Goal: Task Accomplishment & Management: Manage account settings

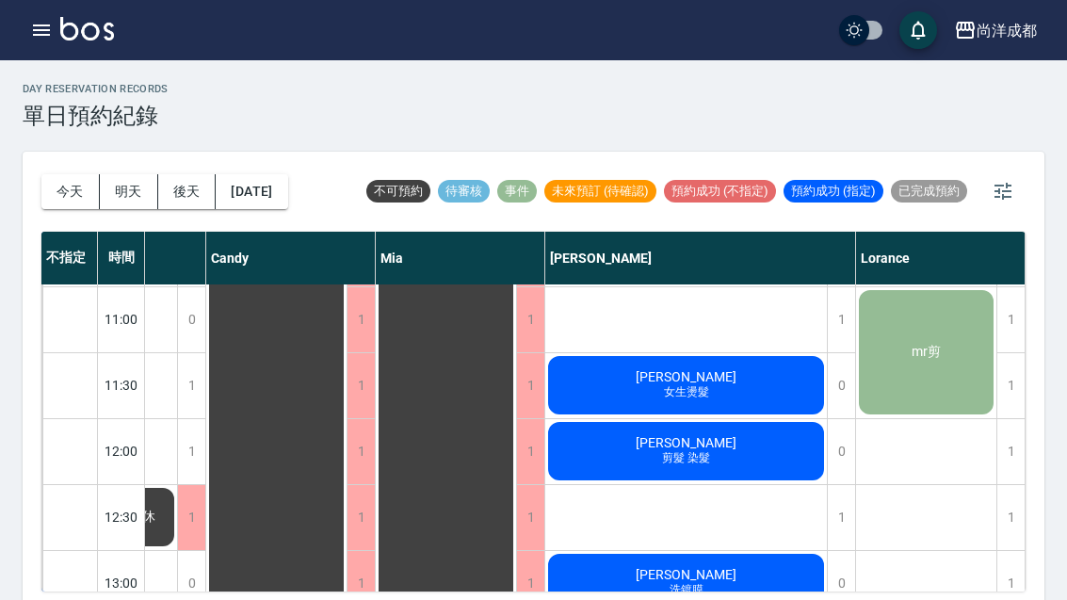
scroll to position [127, 179]
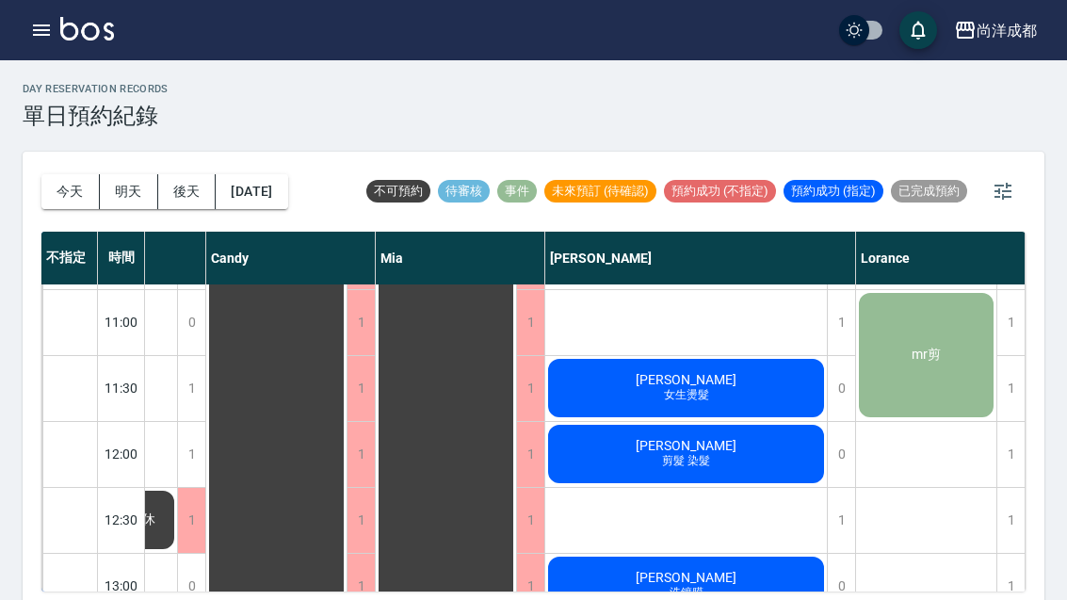
click at [693, 442] on span "[PERSON_NAME]" at bounding box center [686, 445] width 108 height 15
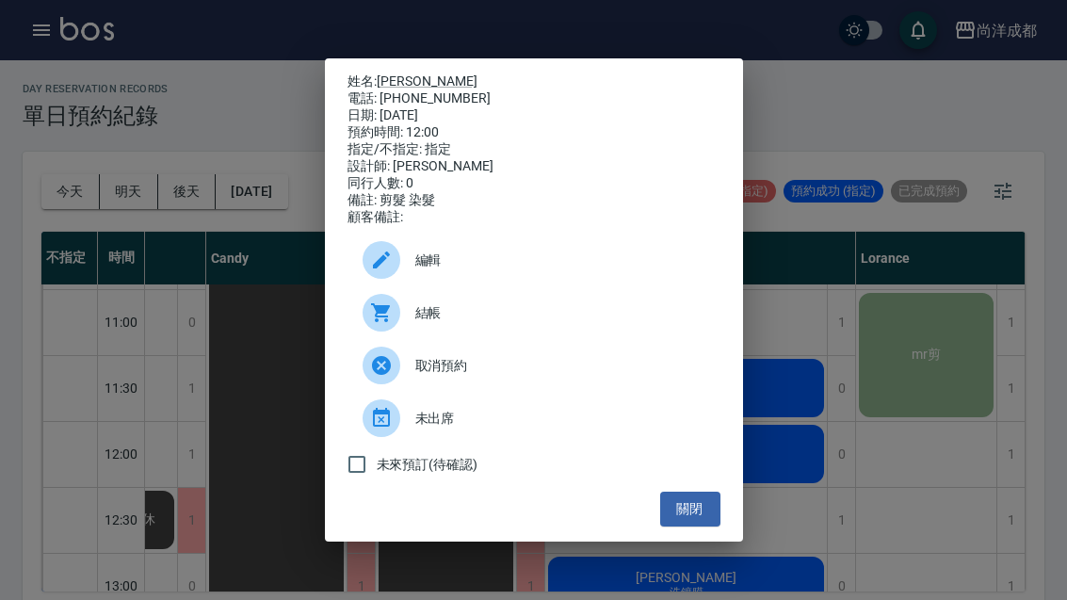
click at [403, 75] on link "[PERSON_NAME]" at bounding box center [427, 80] width 101 height 15
click at [686, 526] on button "關閉" at bounding box center [690, 508] width 60 height 35
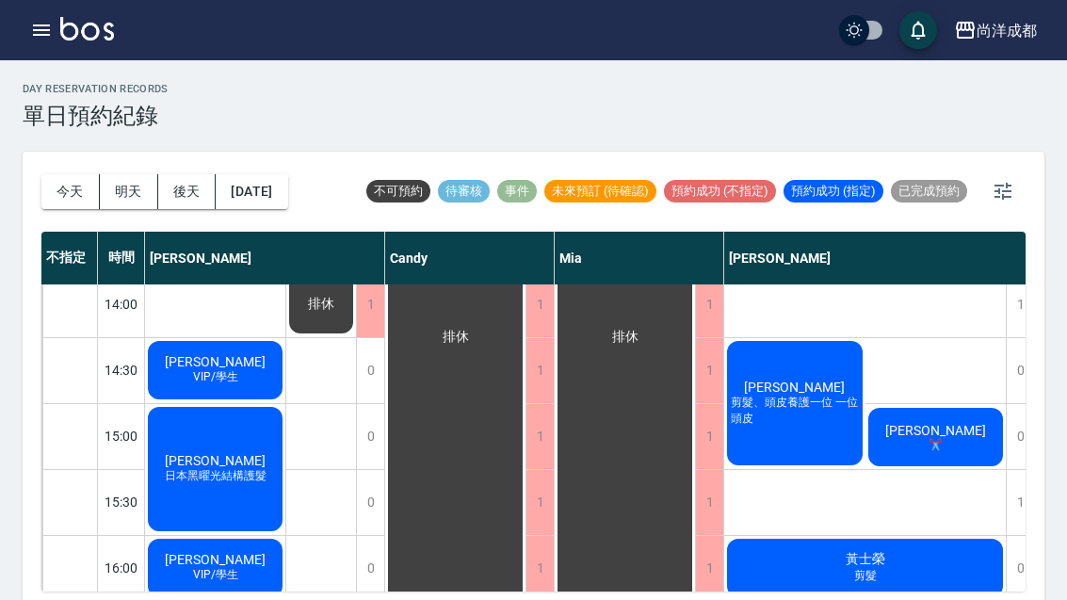
scroll to position [541, 0]
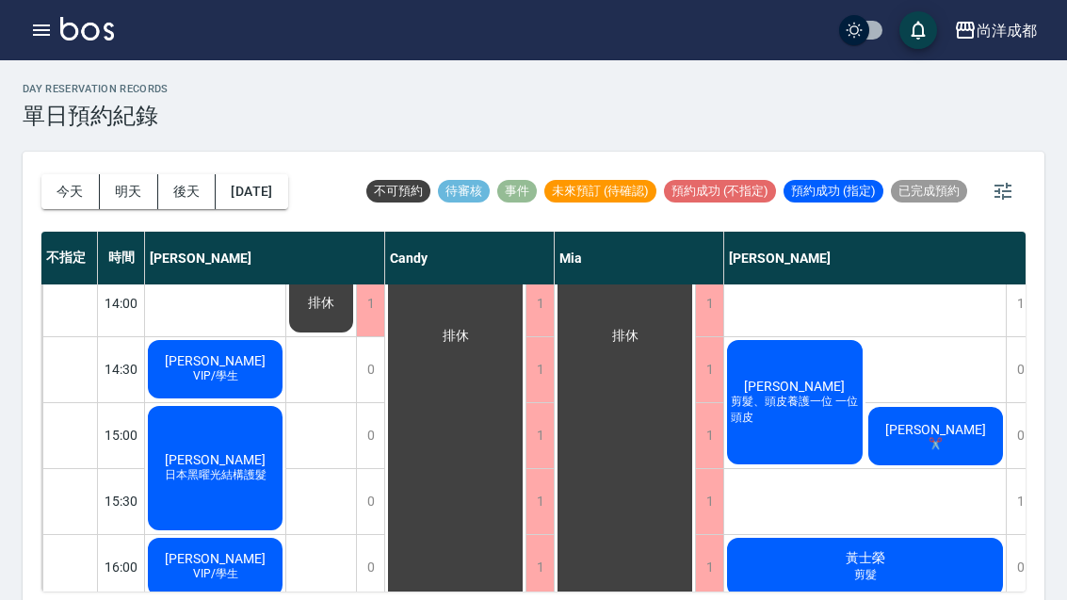
click at [225, 380] on span "VIP/學生" at bounding box center [215, 376] width 53 height 16
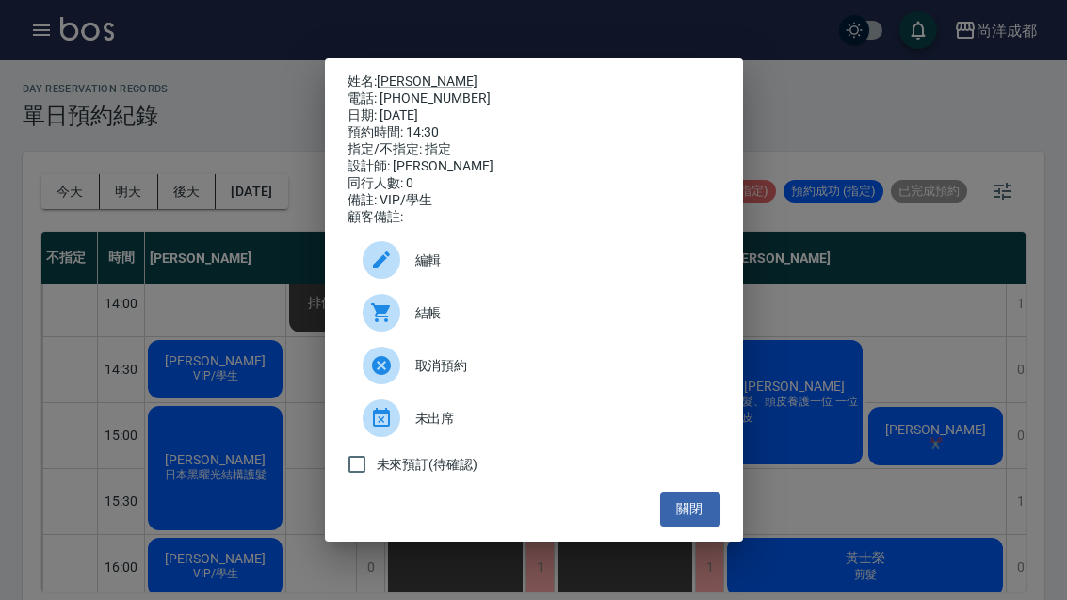
click at [692, 526] on button "關閉" at bounding box center [690, 508] width 60 height 35
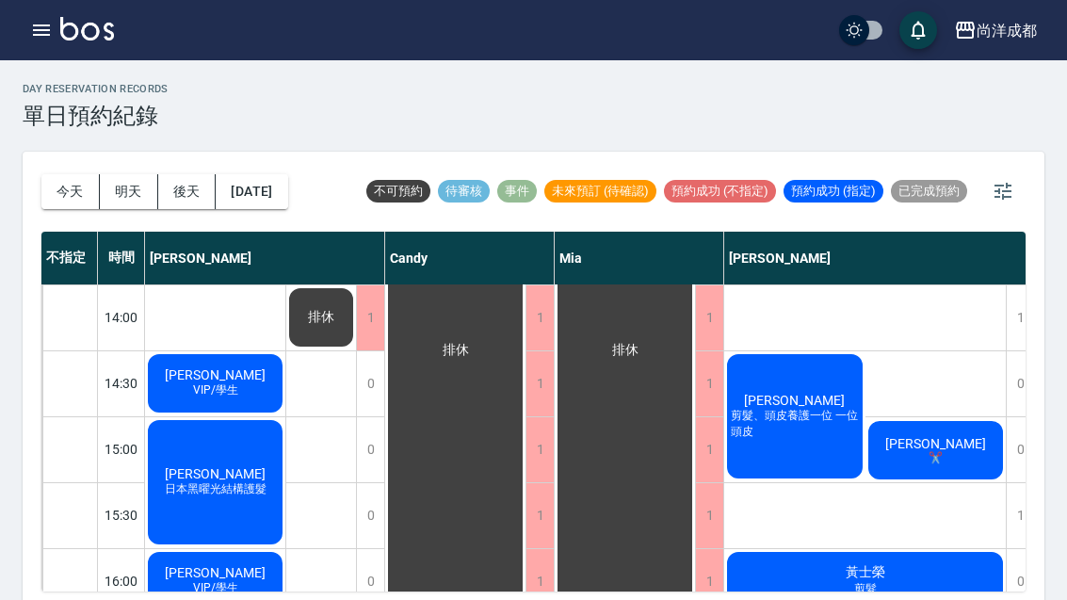
scroll to position [527, 0]
click at [779, 420] on span "剪髮、頭皮養護一位 一位頭皮" at bounding box center [795, 424] width 136 height 32
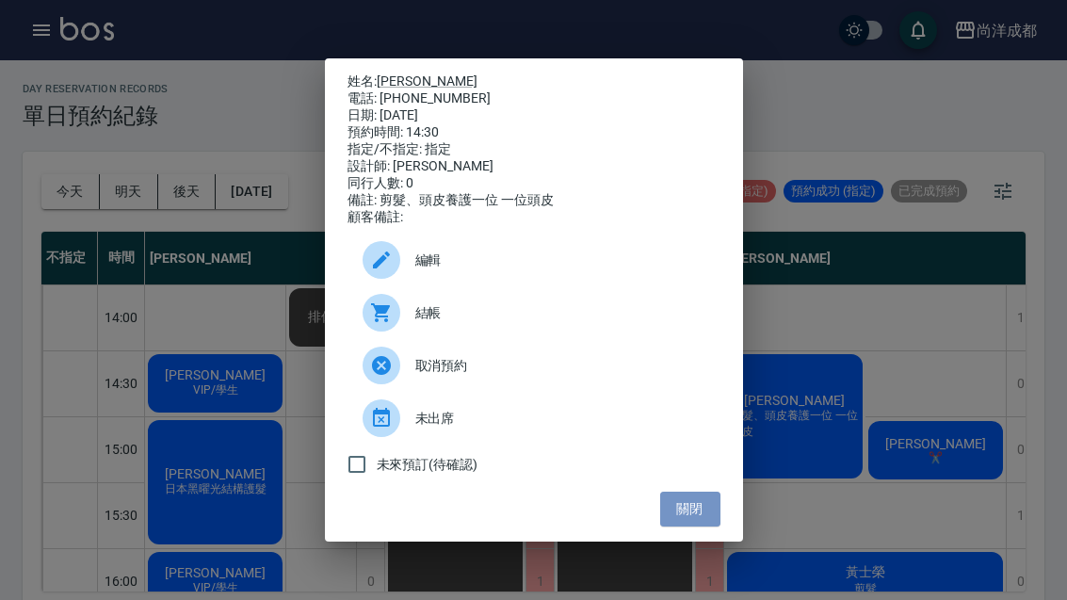
click at [688, 526] on button "關閉" at bounding box center [690, 508] width 60 height 35
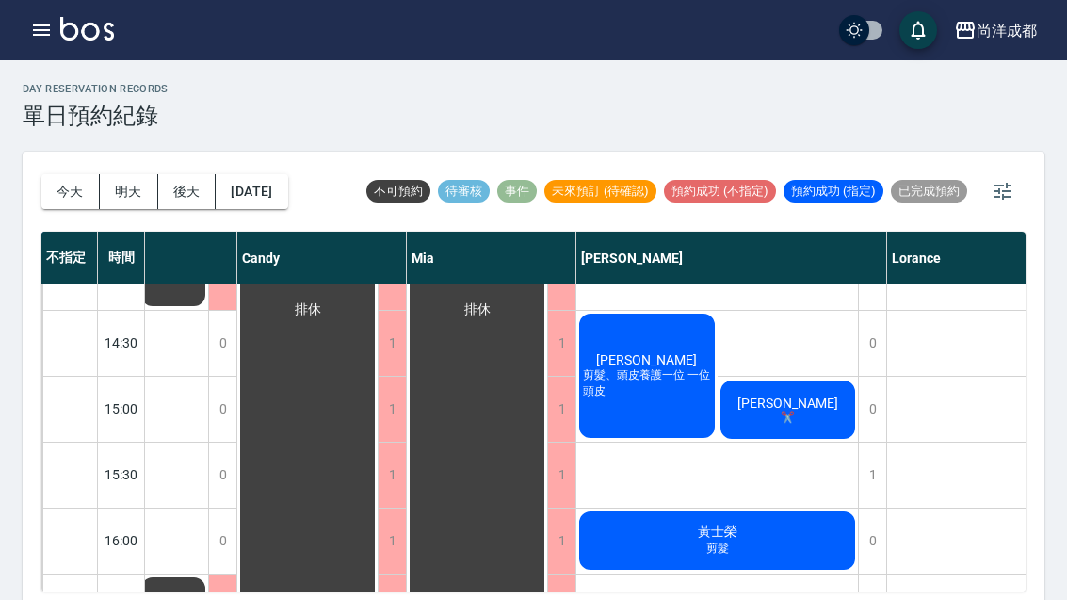
scroll to position [567, 145]
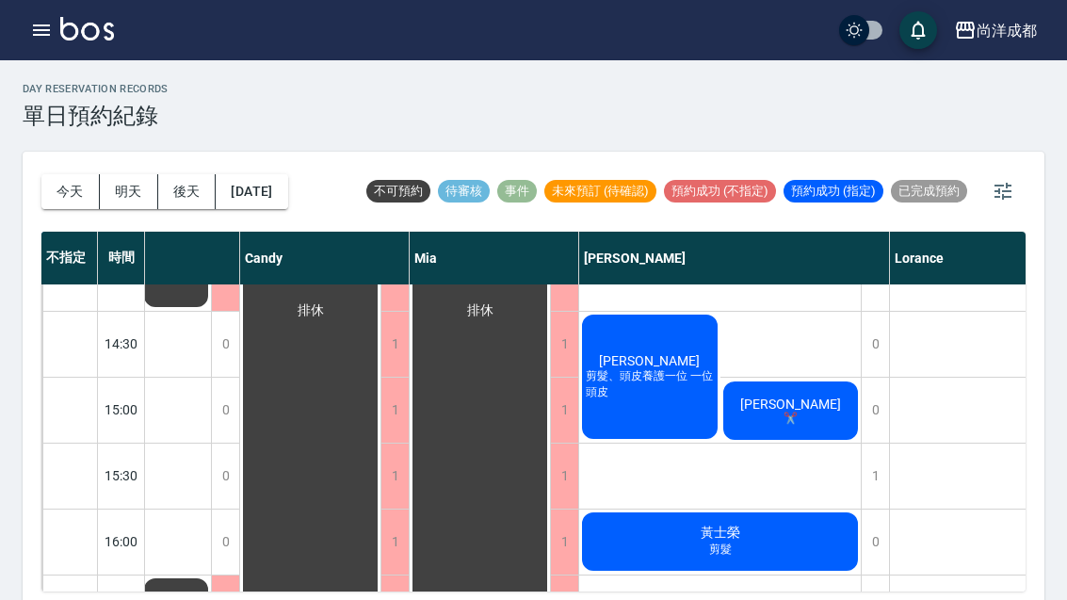
click at [820, 424] on div "[PERSON_NAME] ✂️" at bounding box center [790, 410] width 141 height 64
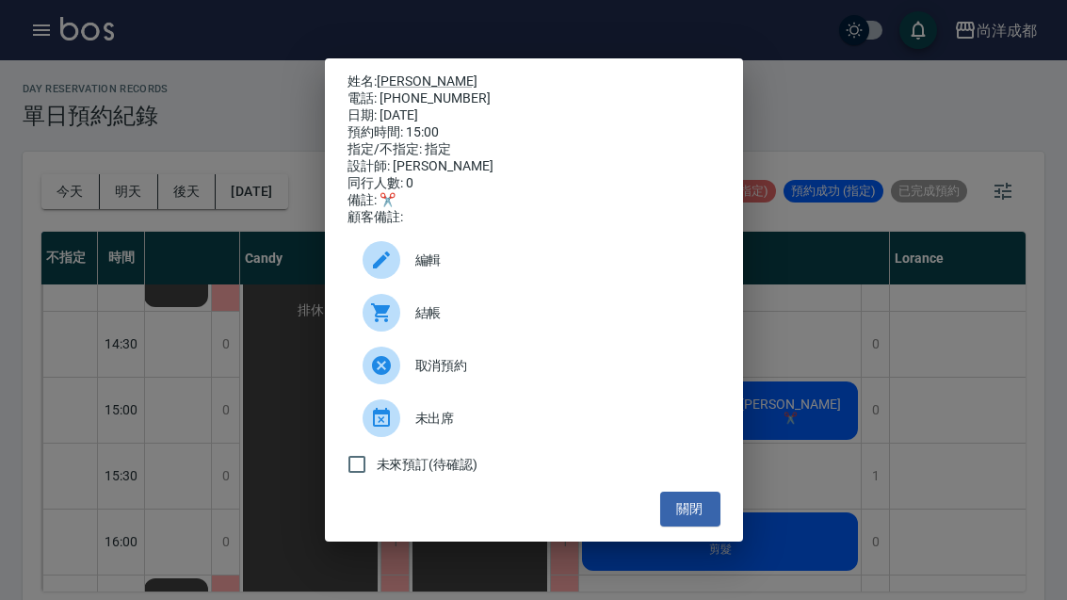
click at [858, 419] on div "姓名: [PERSON_NAME] 電話: [PHONE_NUMBER] 日期: [DATE] 預約時間: 15:00 指定/不指定: 指定 設計師: [PE…" at bounding box center [533, 300] width 1067 height 600
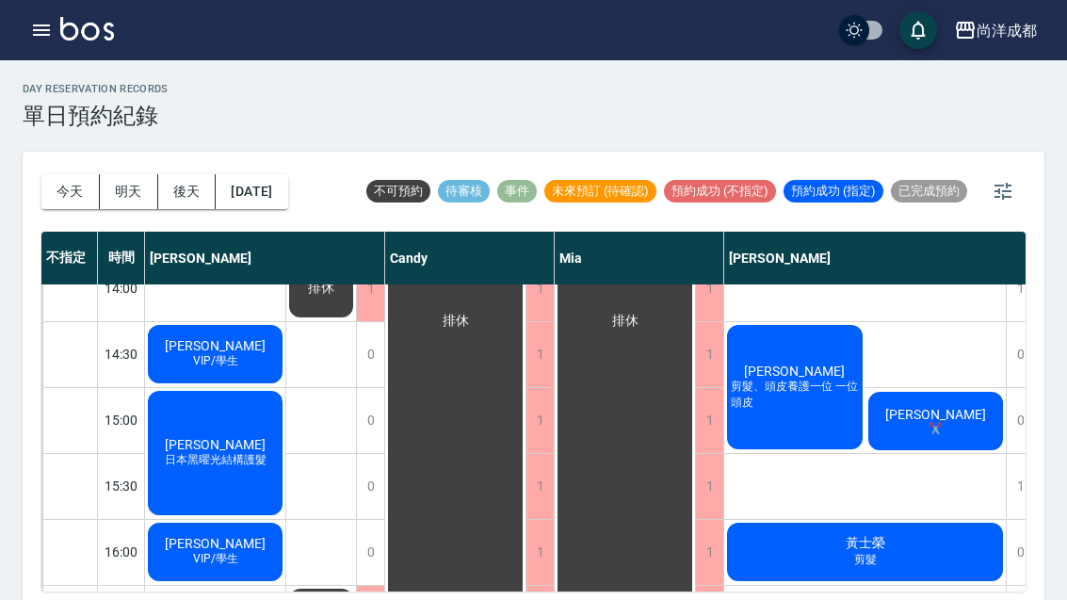
scroll to position [555, 0]
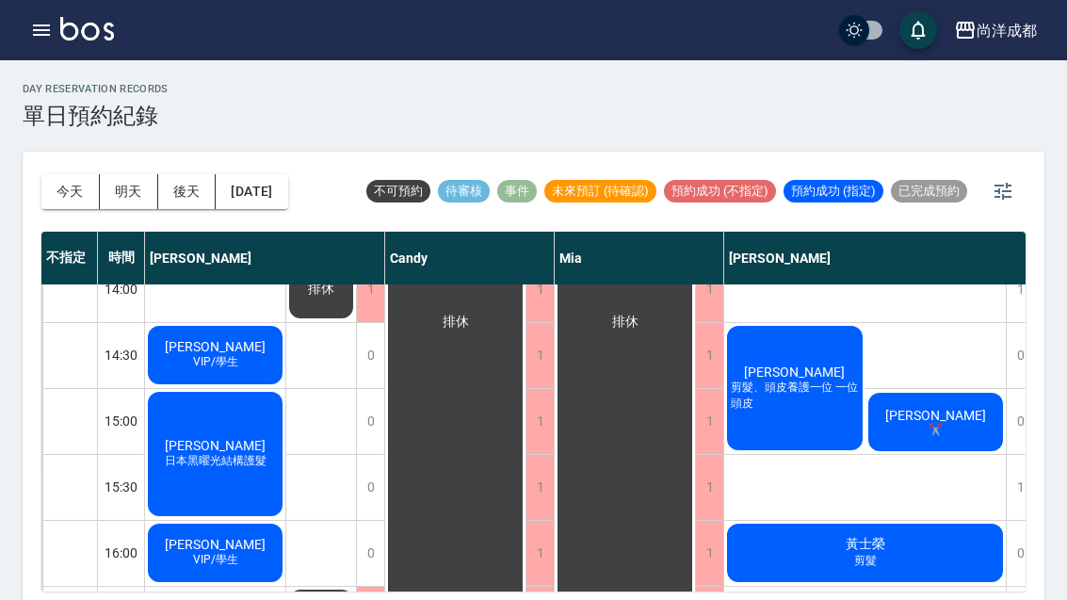
click at [216, 444] on span "[PERSON_NAME]" at bounding box center [215, 445] width 108 height 15
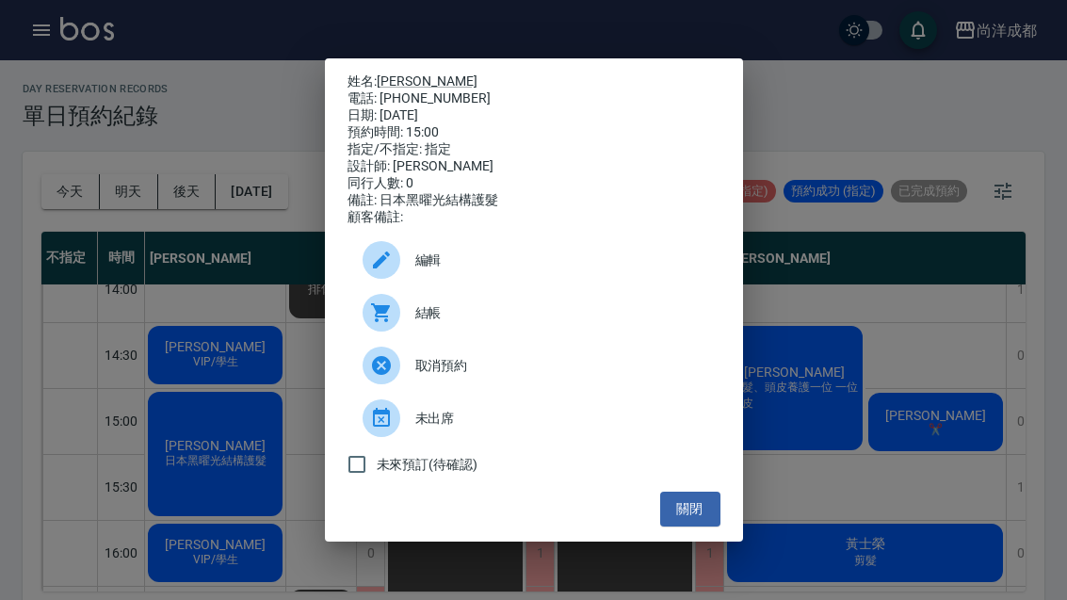
click at [684, 526] on button "關閉" at bounding box center [690, 508] width 60 height 35
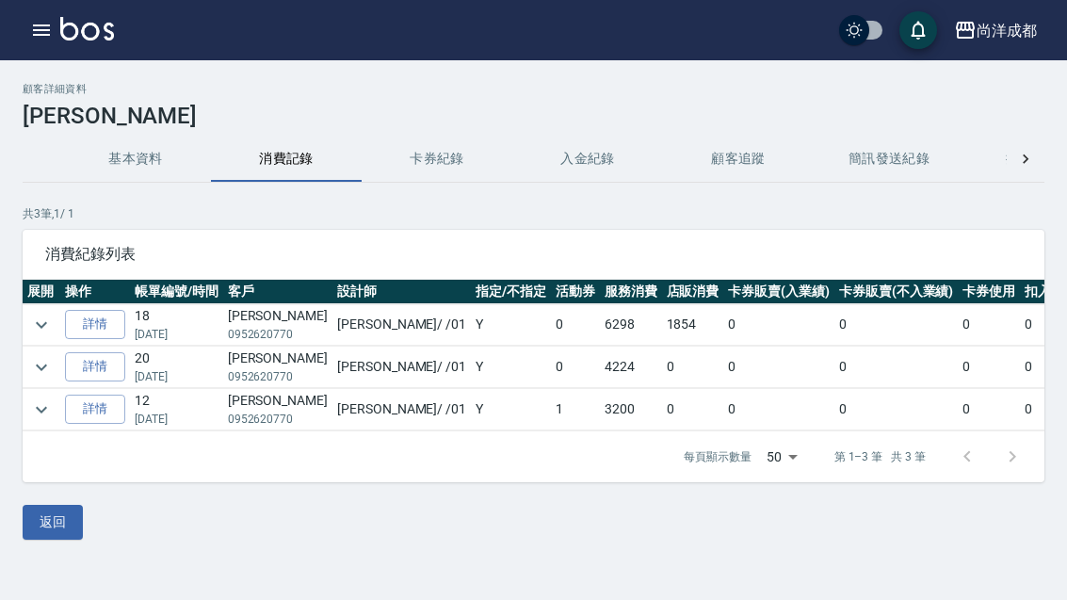
click at [94, 314] on link "詳情" at bounding box center [95, 324] width 60 height 29
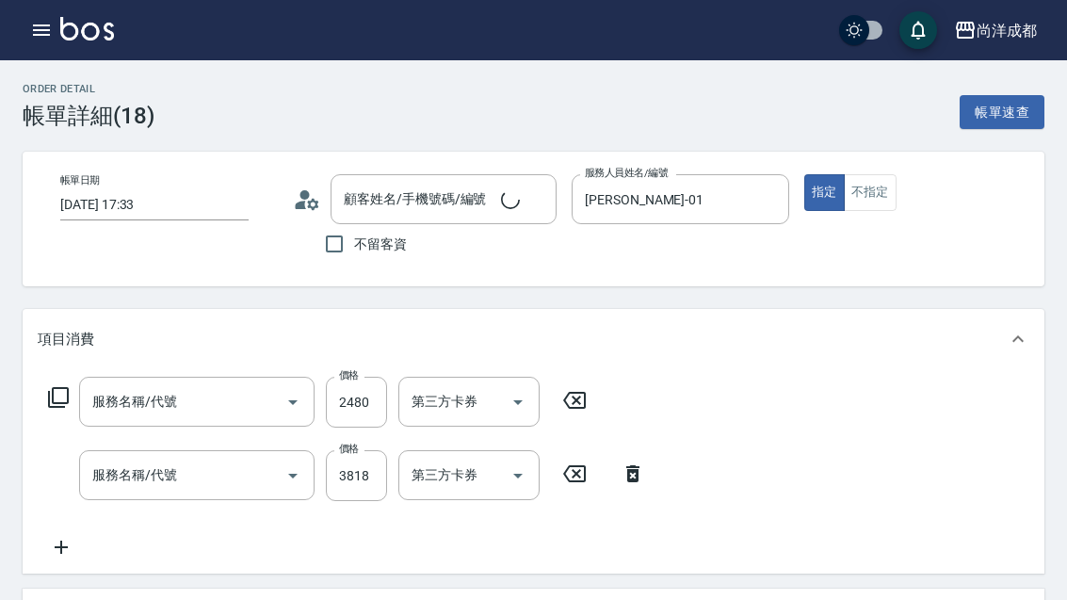
type input "2025/06/08 17:33"
type input "Benny-01"
type input "林晏竹/0952620770/"
type input "自備護髮(1000以上)(601)"
type input "燙髮(301)"
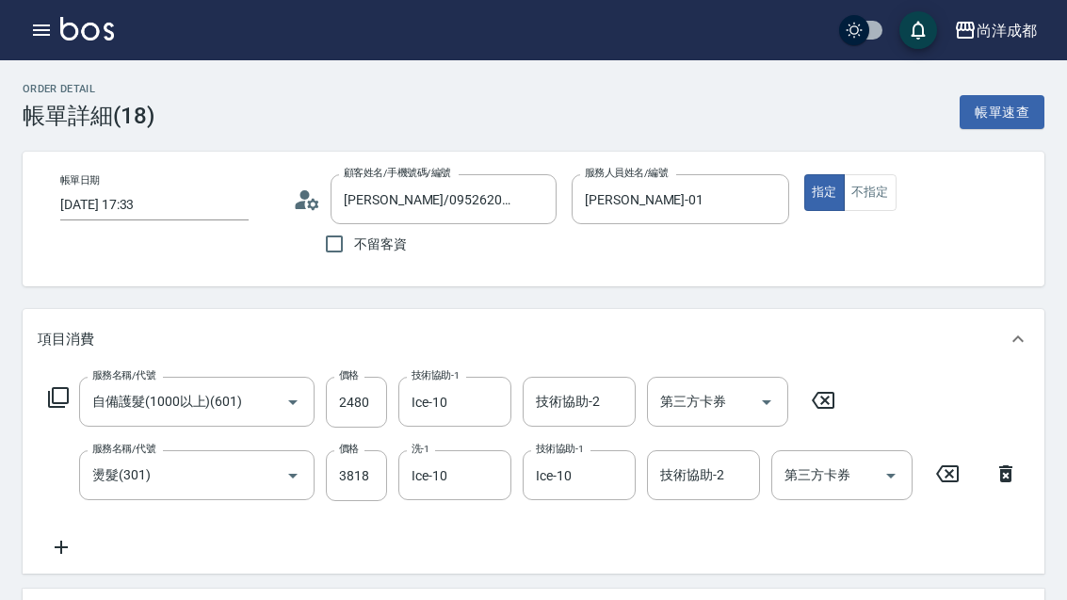
type input "信用卡"
type input "肯葳波斯灣"
type input "肯葳拍拍纖N度46"
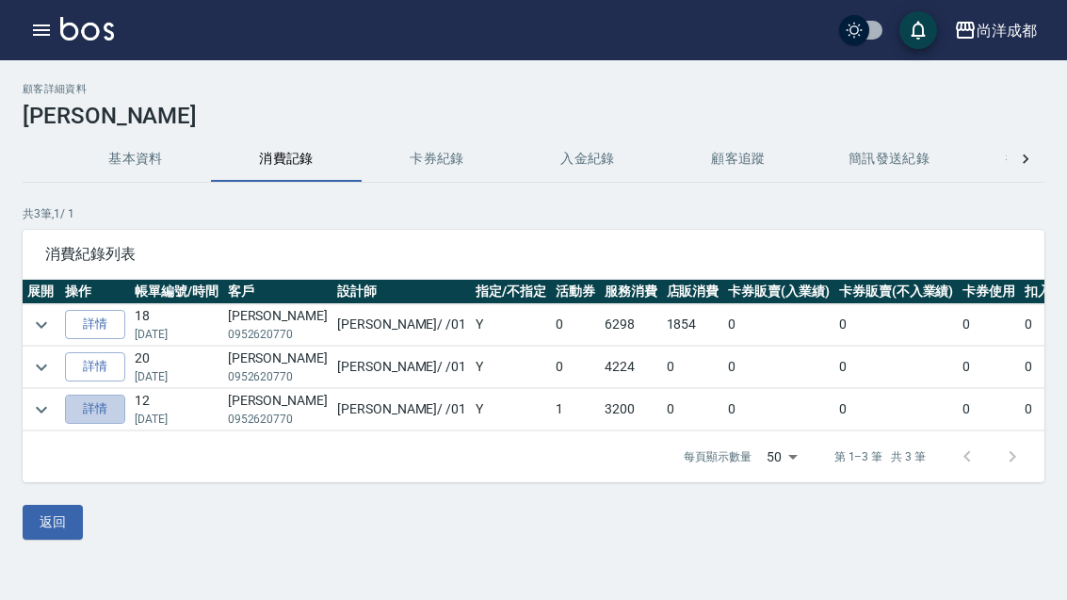
click at [94, 414] on link "詳情" at bounding box center [95, 408] width 60 height 29
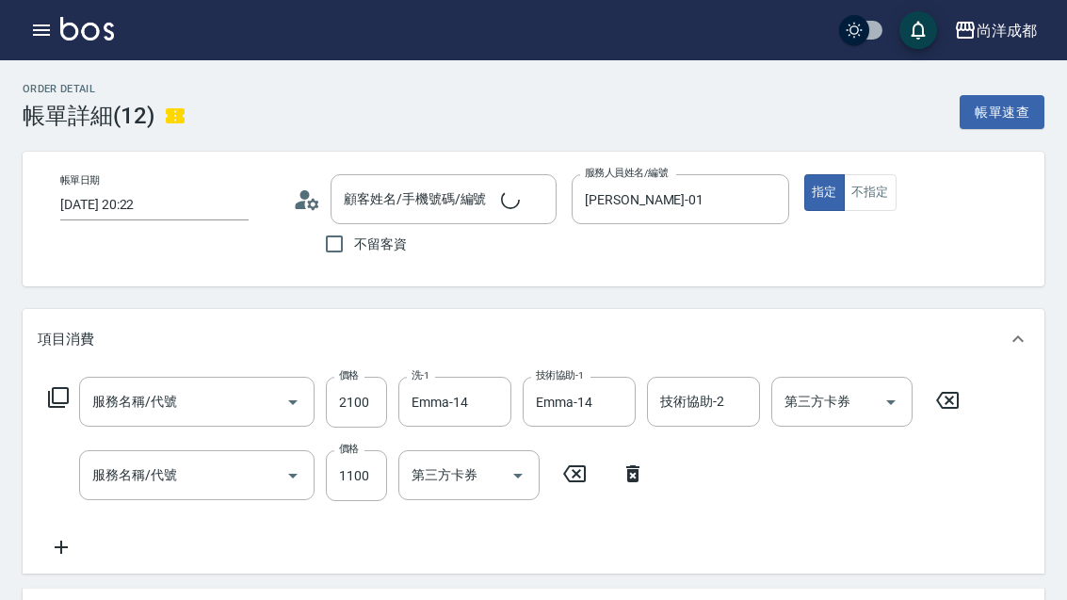
type input "2024/12/20 20:22"
type input "林晏竹/0952620770/"
type input "Benny-01"
type input "320"
type input "染髮(501)"
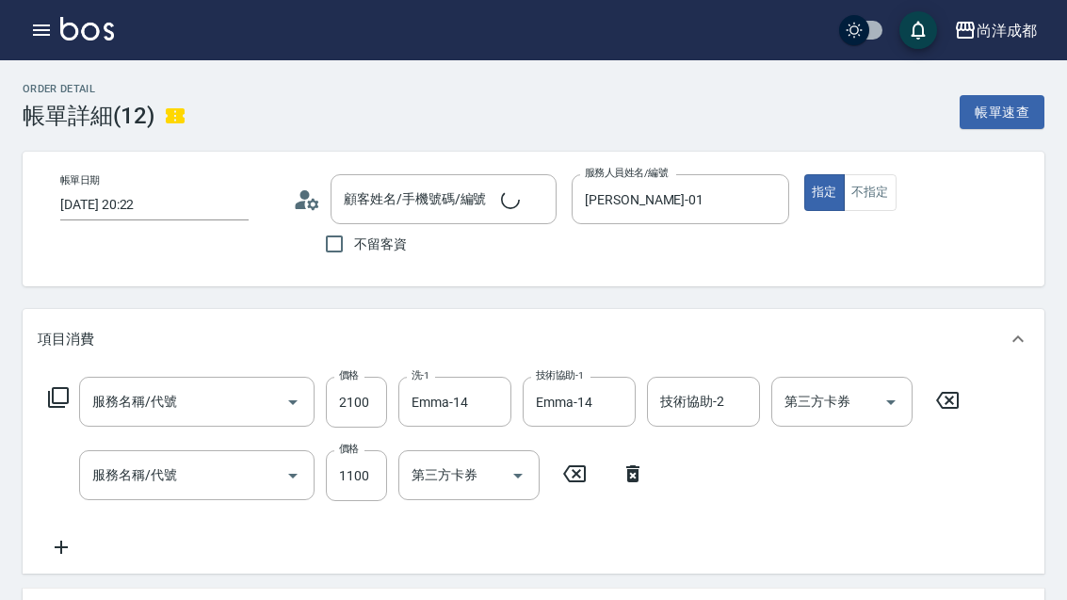
type input "剪髮(401)"
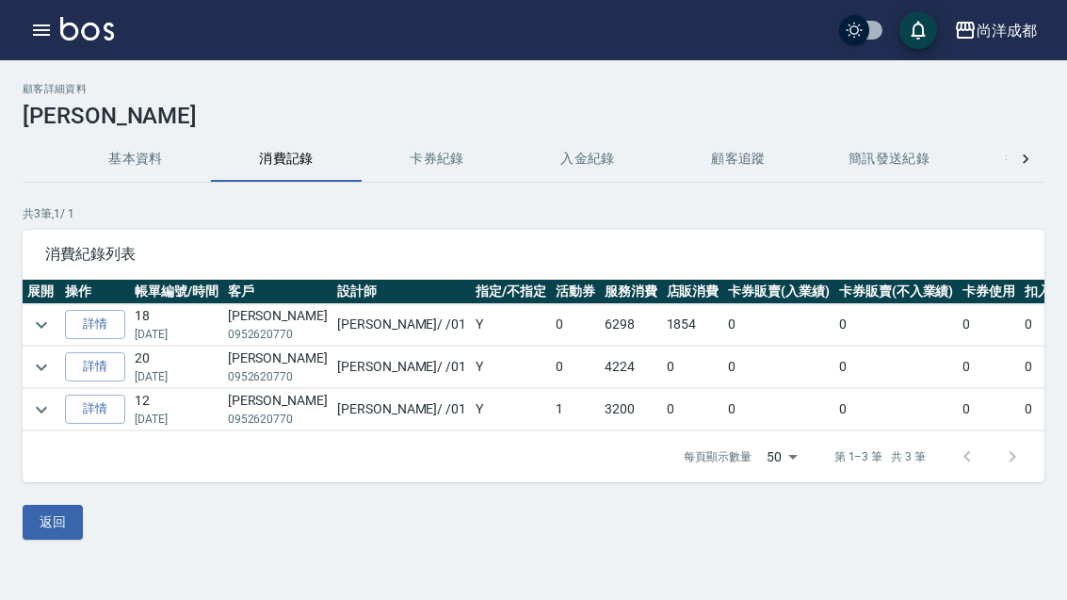
scroll to position [27, 0]
click at [114, 394] on link "詳情" at bounding box center [95, 408] width 60 height 29
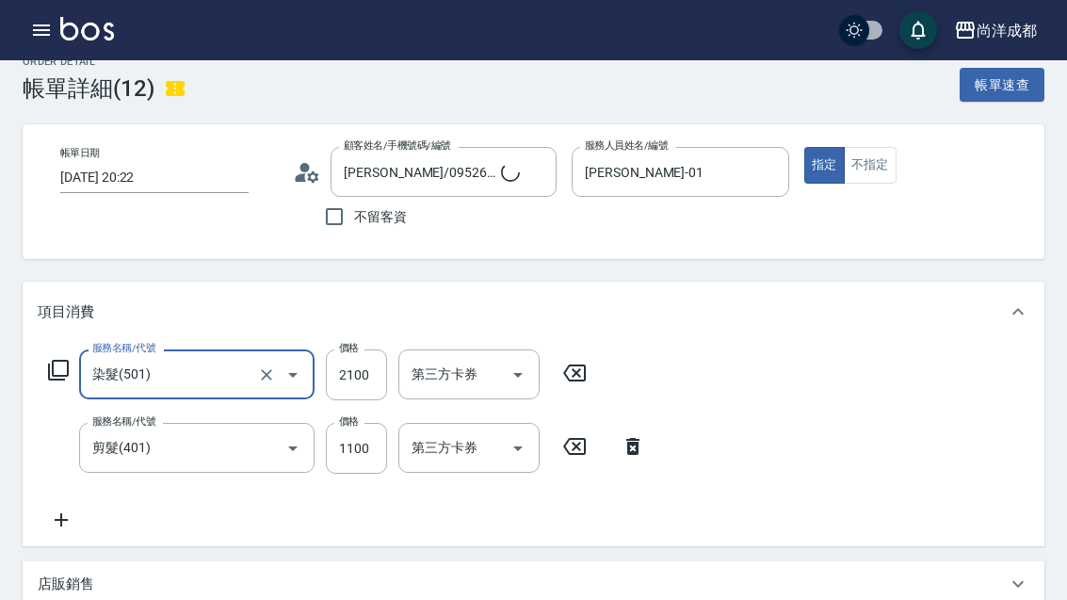
type input "林晏竹/0952620770/"
type input "320"
